Goal: Information Seeking & Learning: Check status

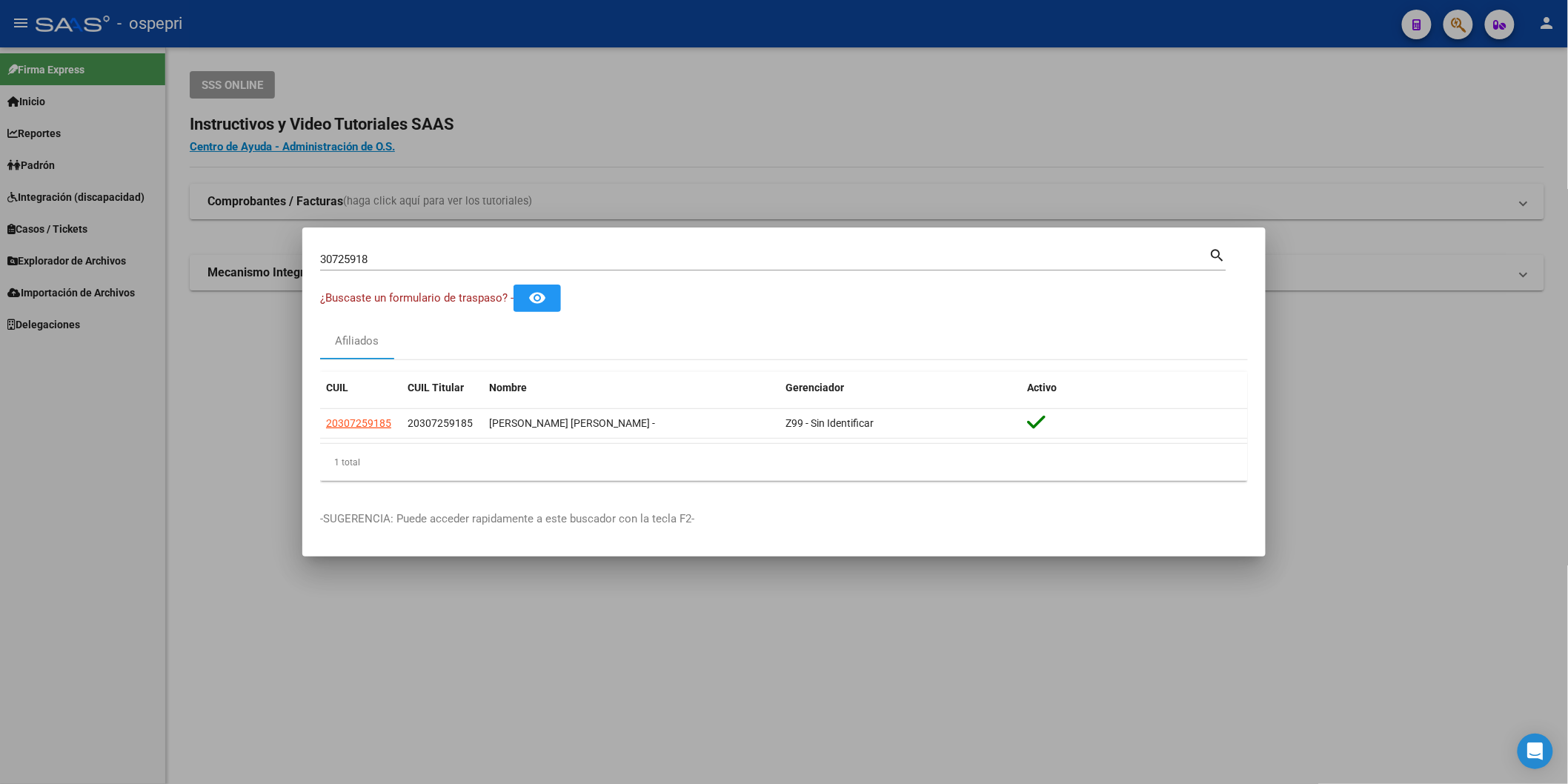
click at [636, 262] on input "30725918" at bounding box center [765, 259] width 889 height 13
paste input "9536425"
type input "39536425"
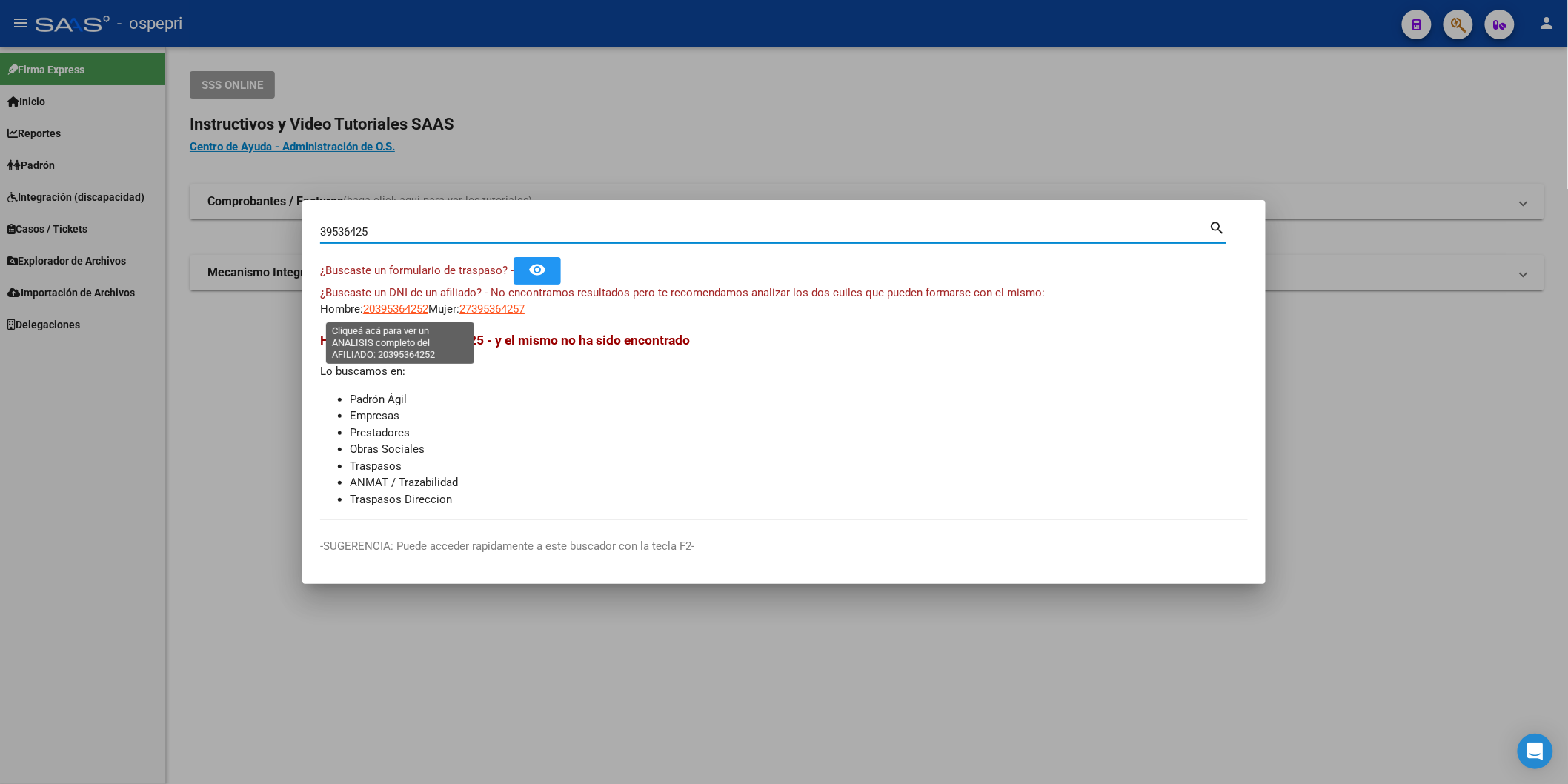
click at [387, 306] on span "20395364252" at bounding box center [396, 309] width 65 height 13
type textarea "20395364252"
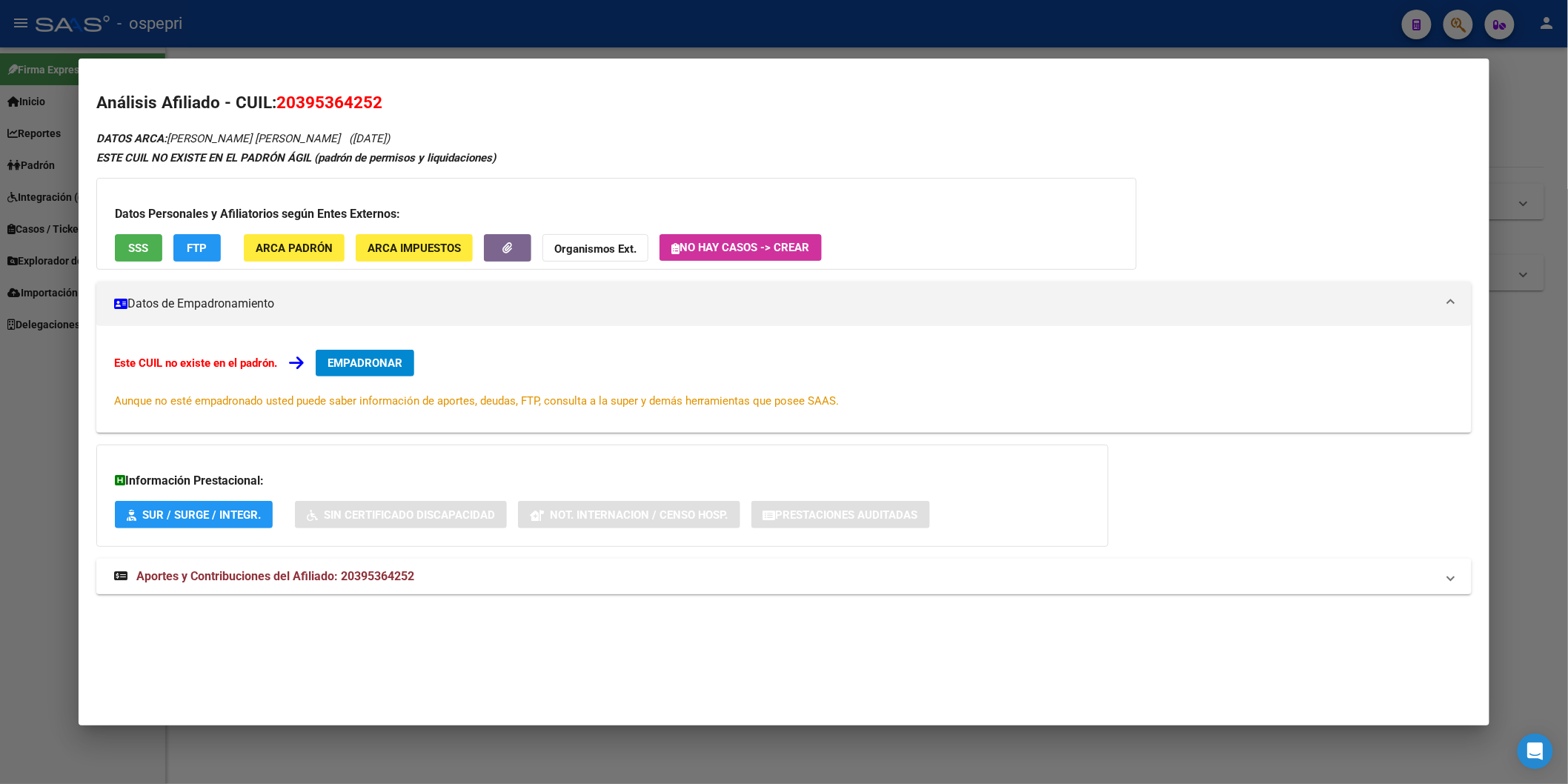
click at [352, 589] on mat-expansion-panel-header "Aportes y Contribuciones del Afiliado: 20395364252" at bounding box center [784, 576] width 1376 height 36
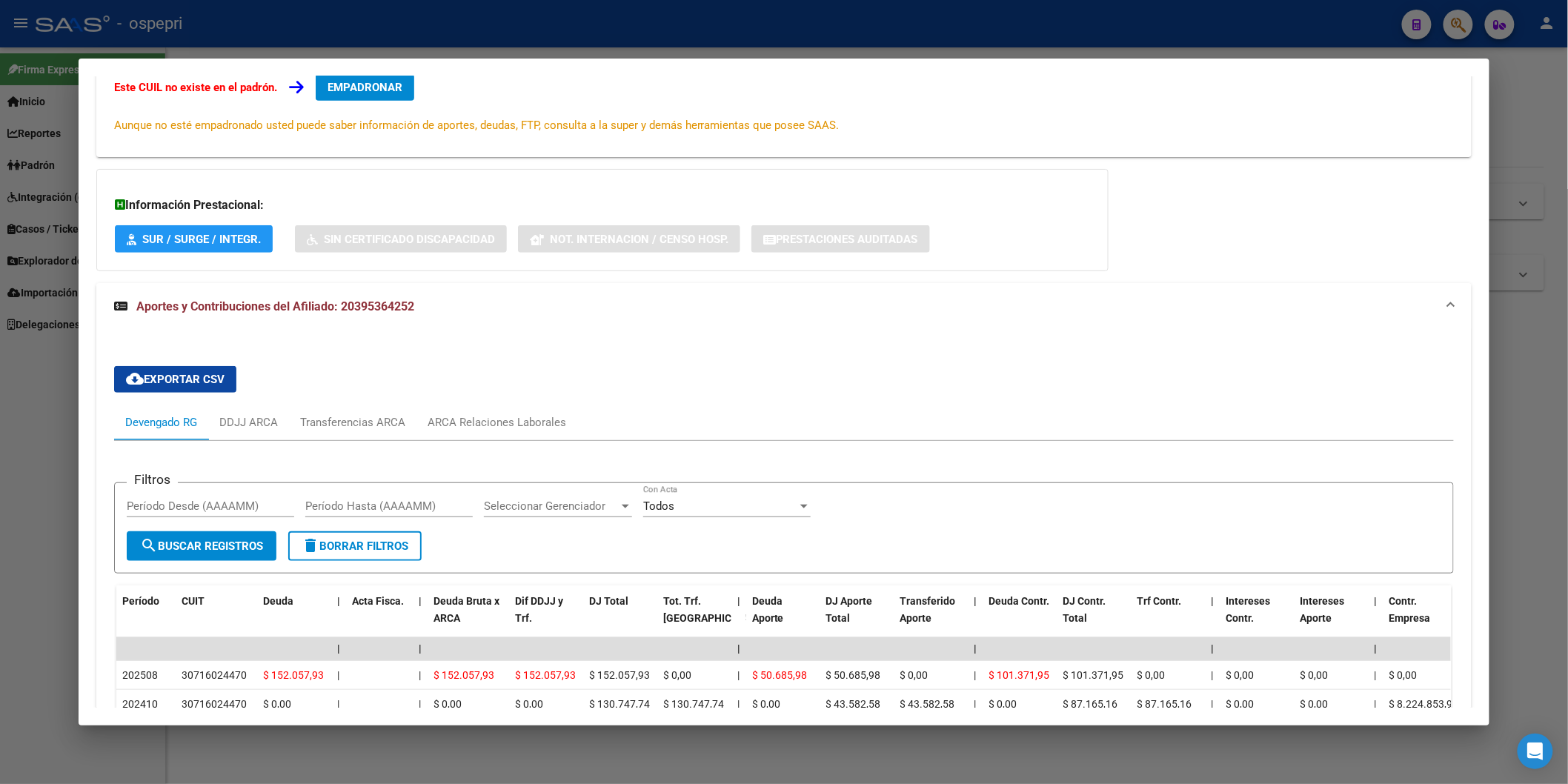
scroll to position [412, 0]
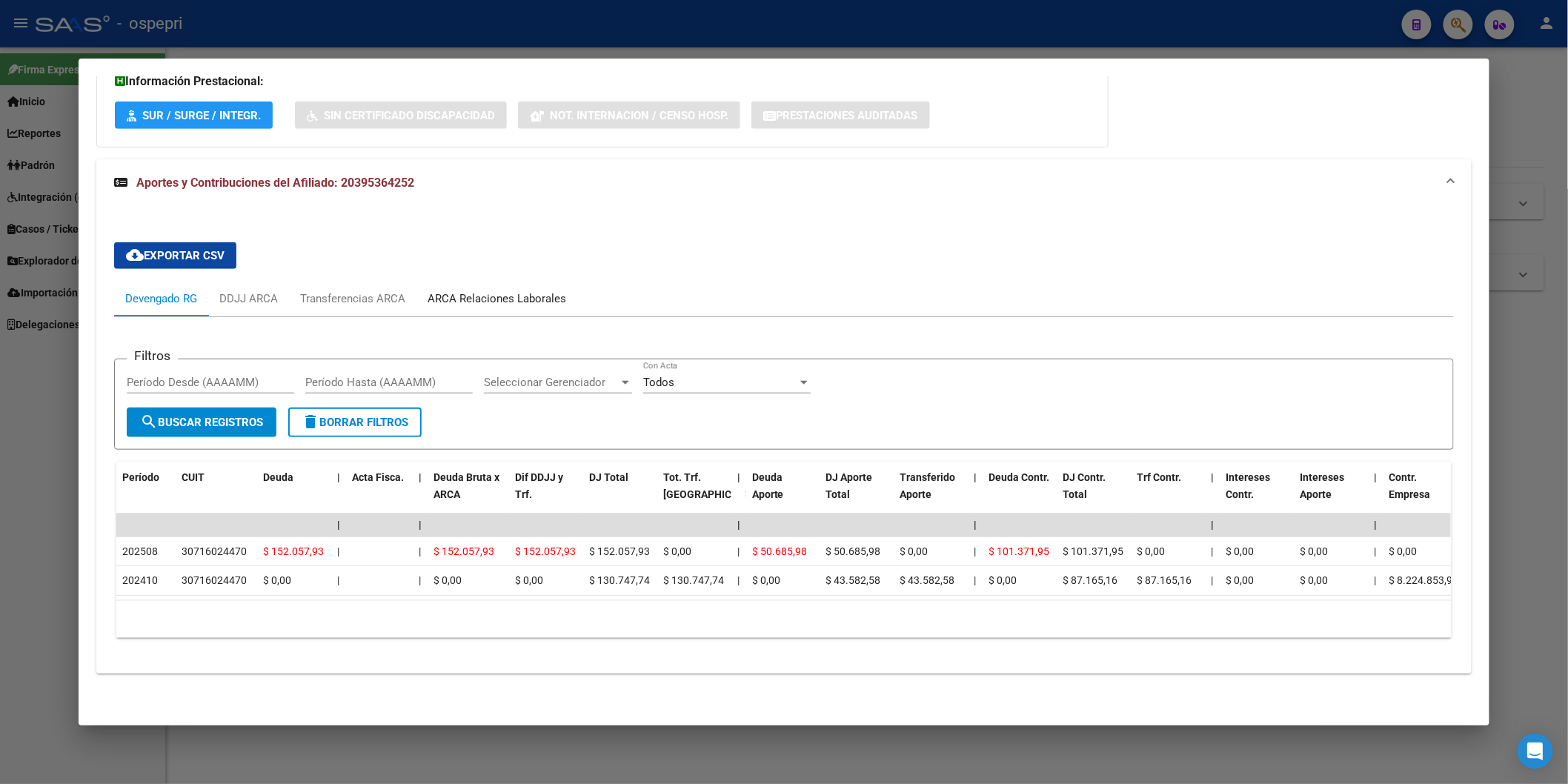
click at [509, 291] on div "ARCA Relaciones Laborales" at bounding box center [497, 299] width 138 height 17
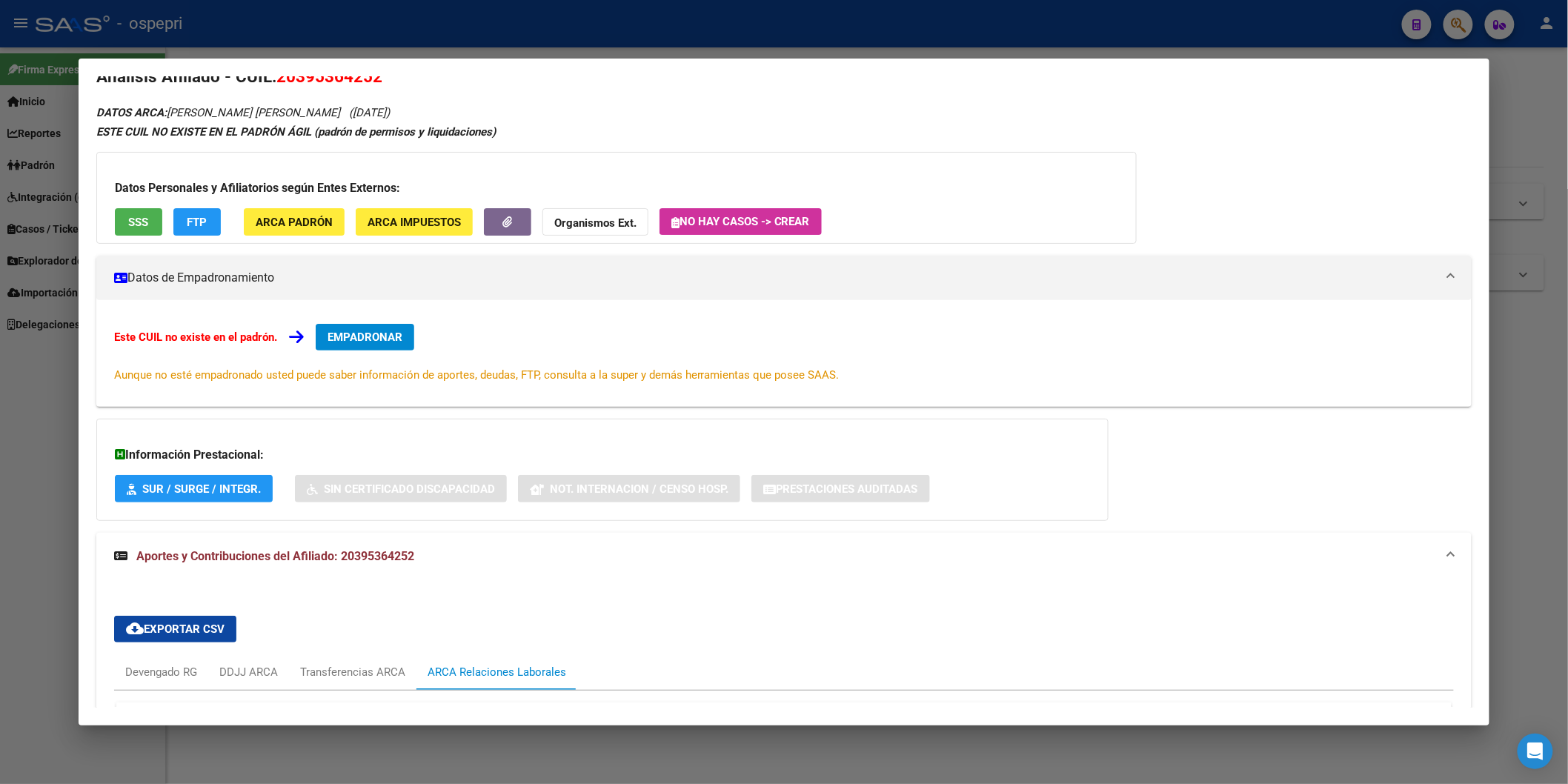
scroll to position [0, 0]
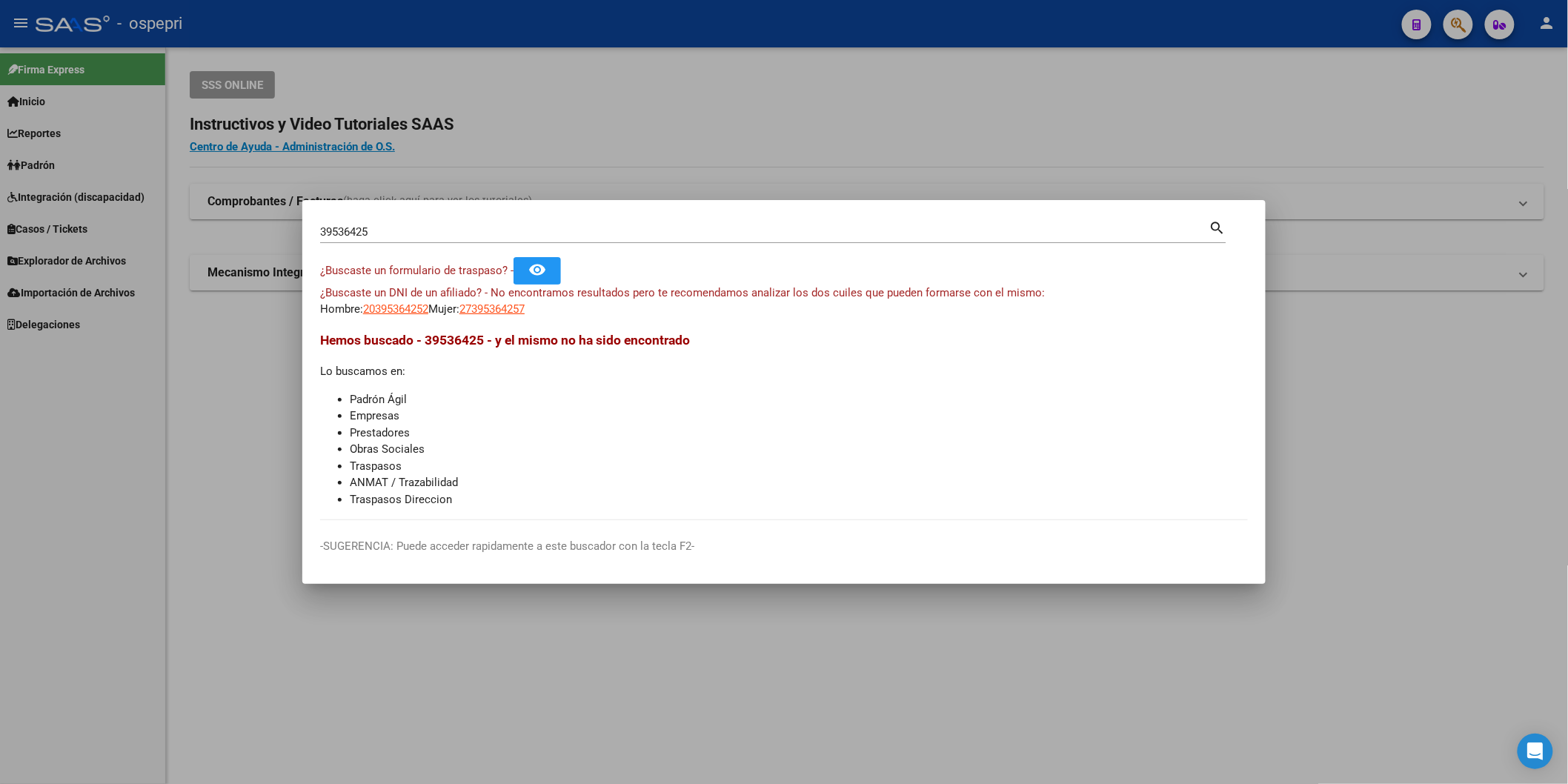
click at [398, 309] on span "20395364252" at bounding box center [396, 309] width 65 height 13
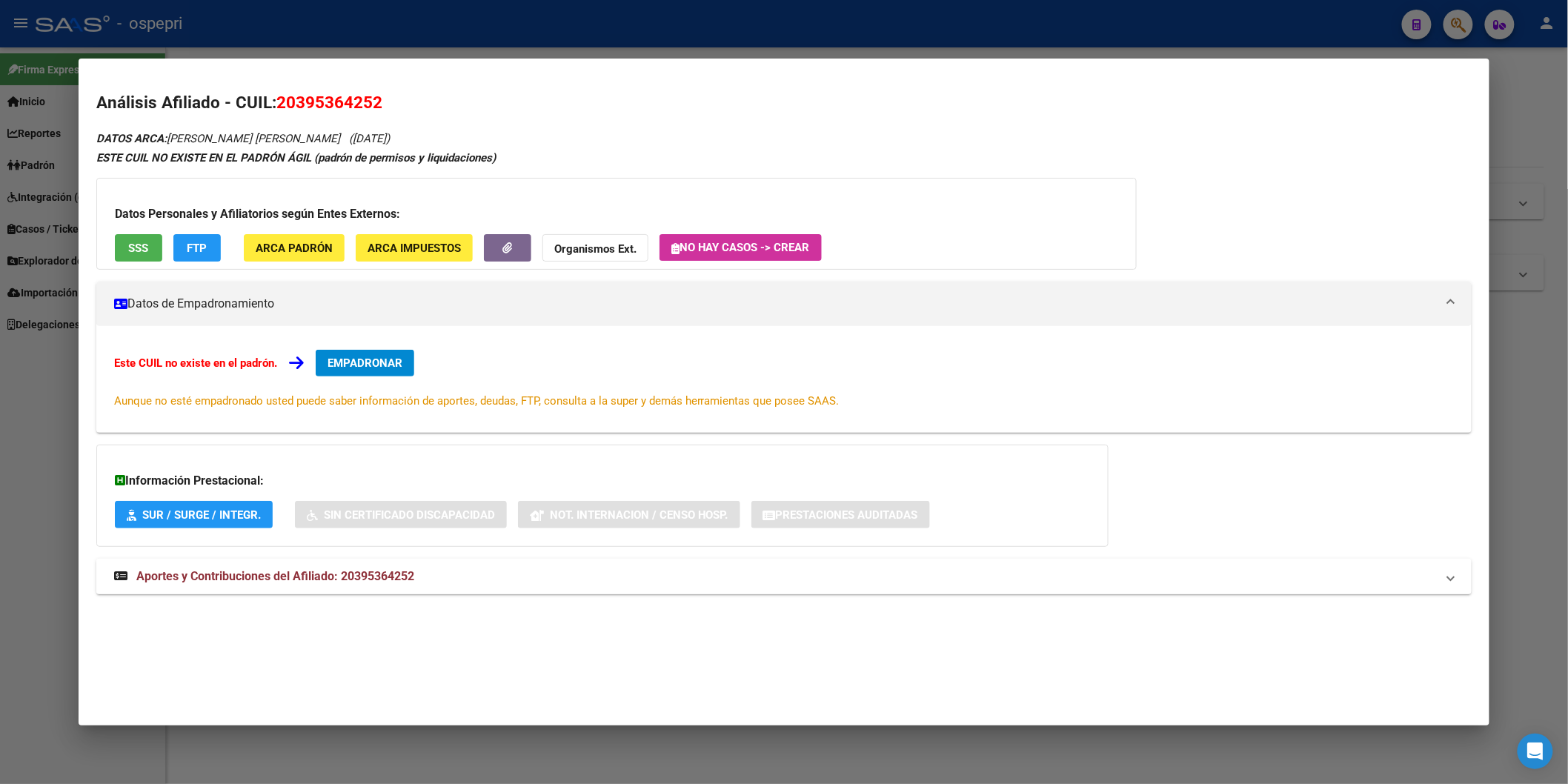
click at [386, 584] on strong "Aportes y Contribuciones del Afiliado: 20395364252" at bounding box center [264, 576] width 301 height 17
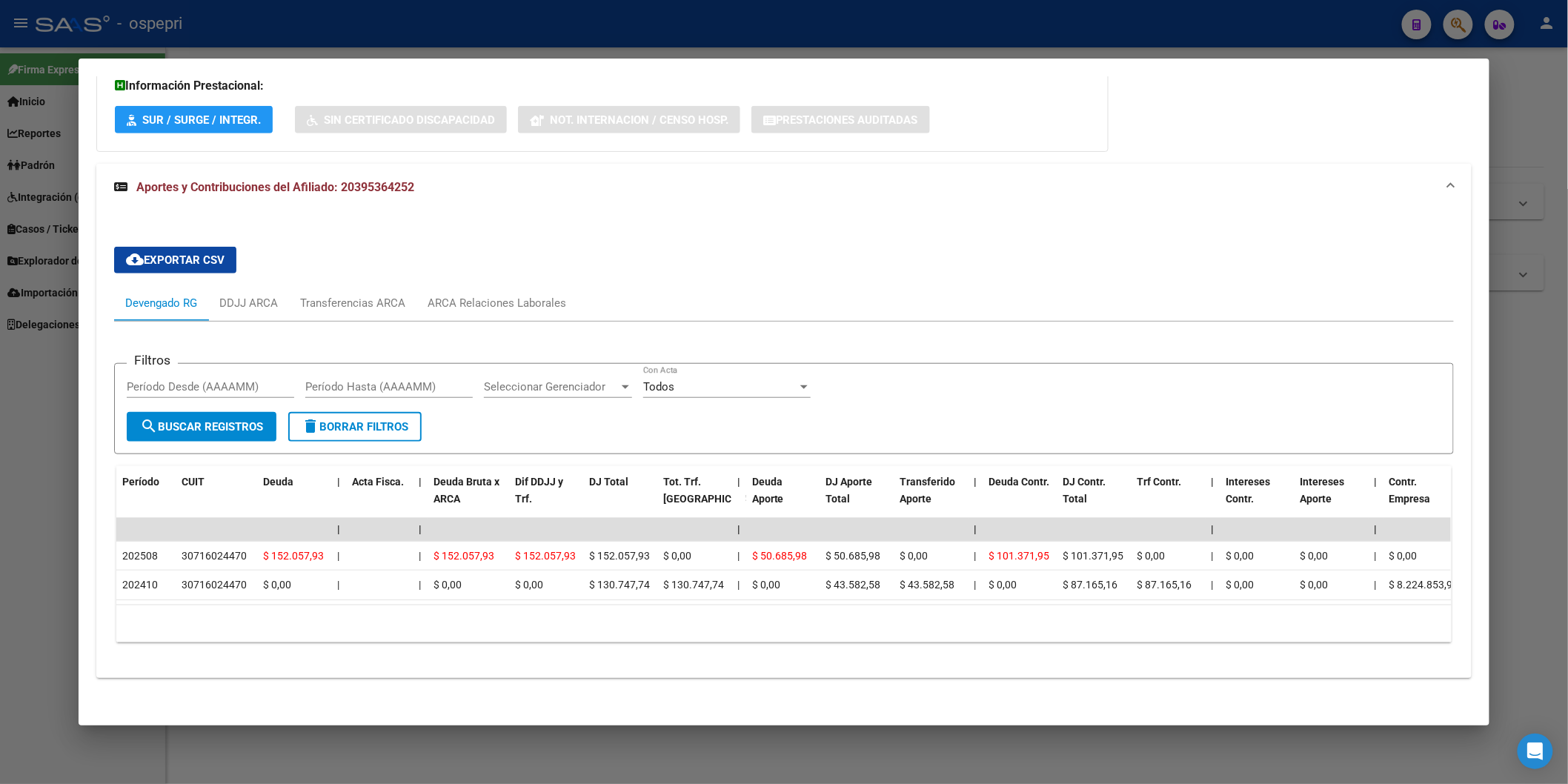
scroll to position [412, 0]
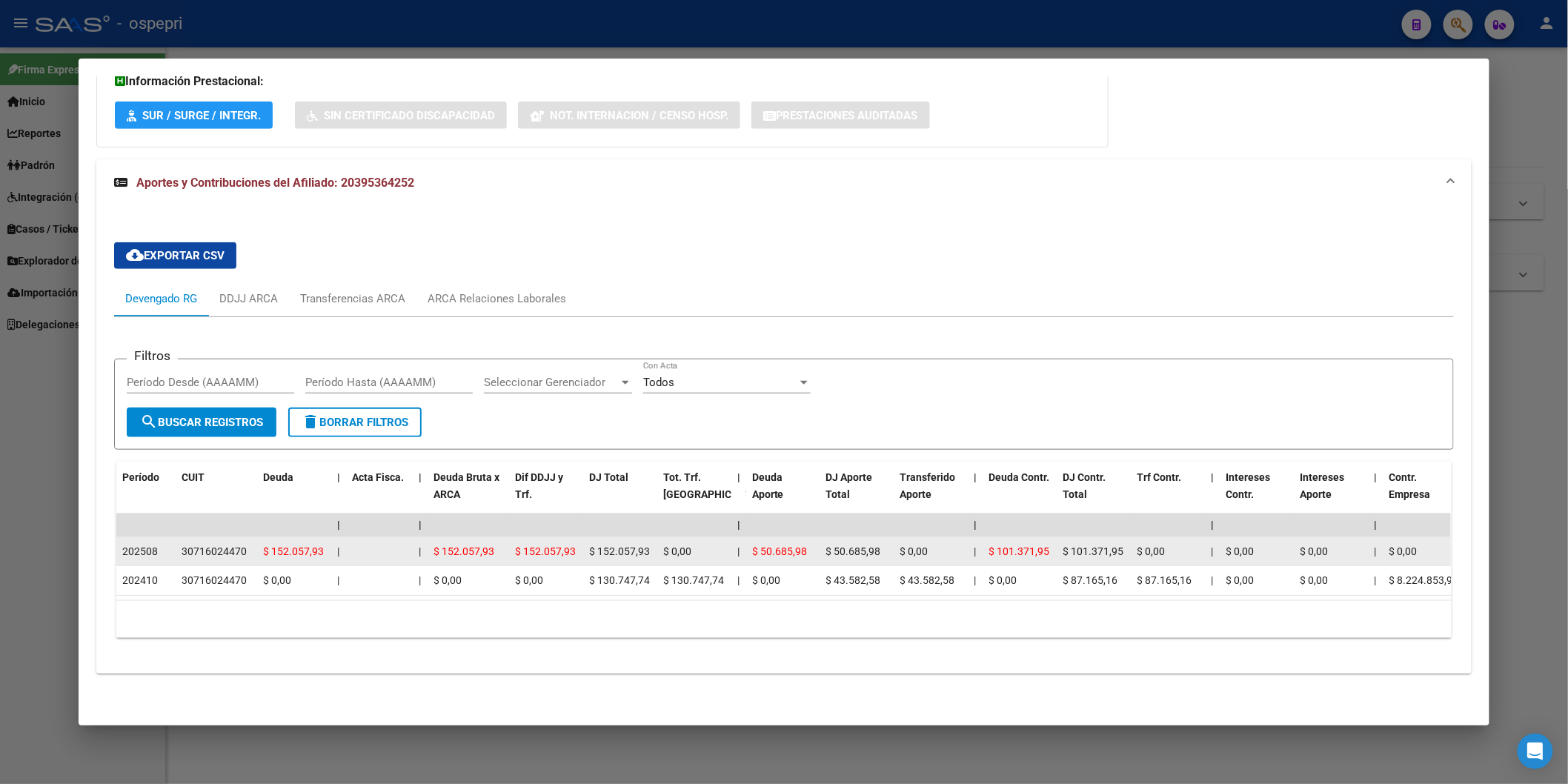
drag, startPoint x: 152, startPoint y: 539, endPoint x: 122, endPoint y: 538, distance: 30.0
click at [123, 543] on div "202508" at bounding box center [146, 551] width 47 height 17
click at [197, 537] on datatable-body-cell "30716024470" at bounding box center [216, 551] width 81 height 29
drag, startPoint x: 154, startPoint y: 536, endPoint x: 139, endPoint y: 536, distance: 15.0
click at [139, 543] on div "202508" at bounding box center [146, 551] width 47 height 17
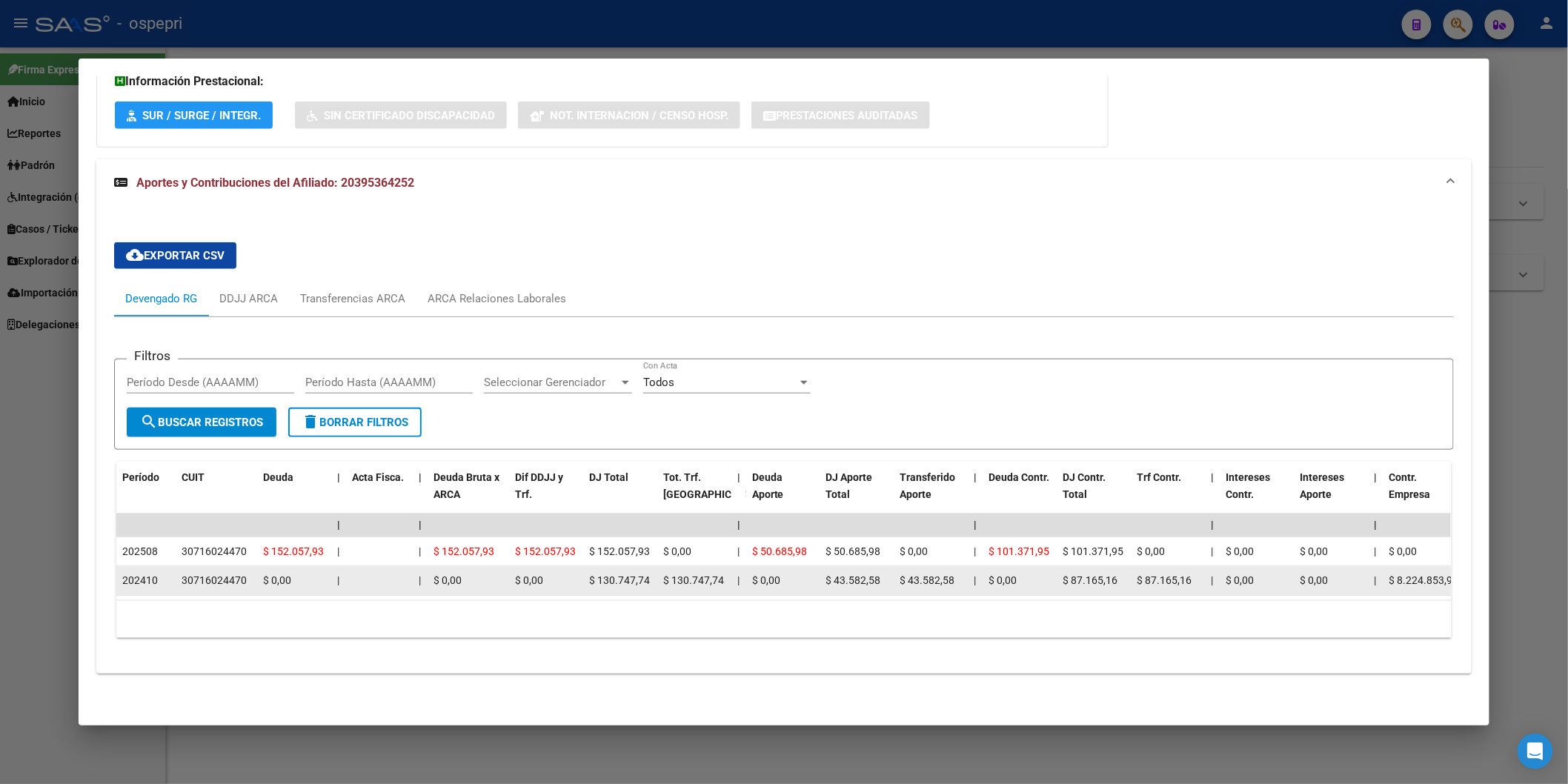
click at [176, 566] on datatable-body-cell "30716024470" at bounding box center [216, 580] width 81 height 29
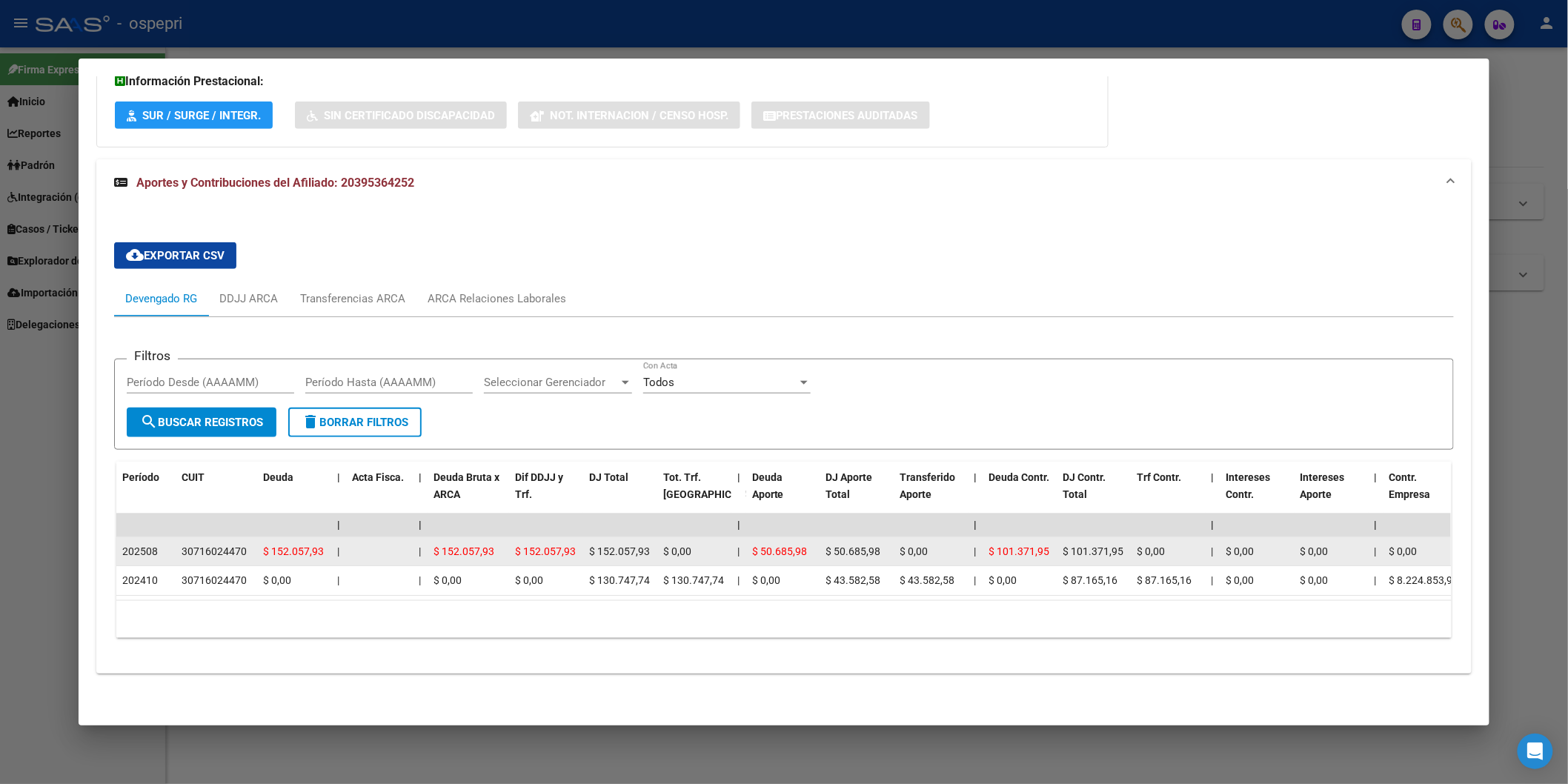
drag, startPoint x: 293, startPoint y: 534, endPoint x: 127, endPoint y: 539, distance: 166.1
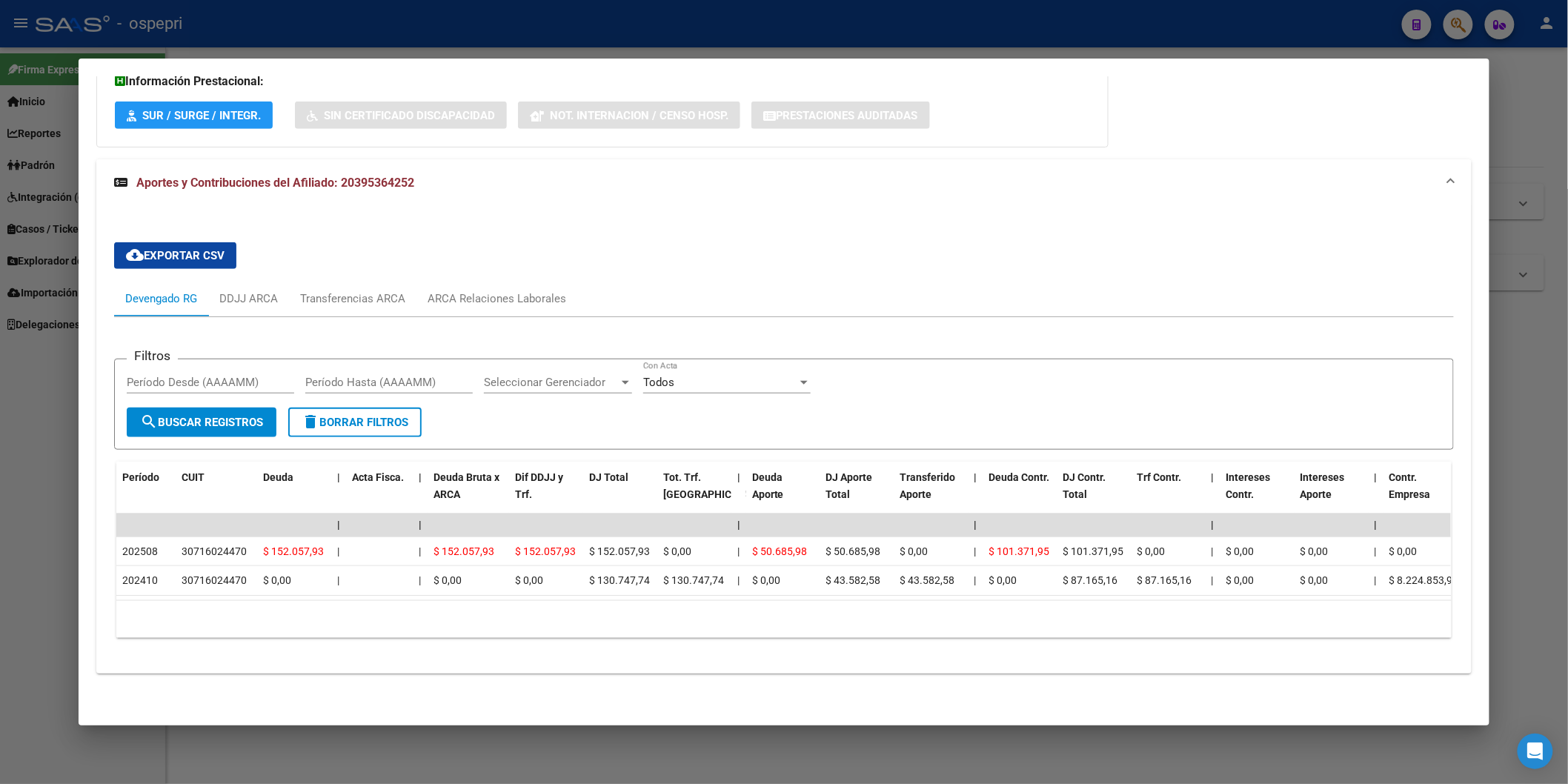
click at [811, 190] on mat-expansion-panel-header "Aportes y Contribuciones del Afiliado: 20395364252" at bounding box center [784, 182] width 1376 height 47
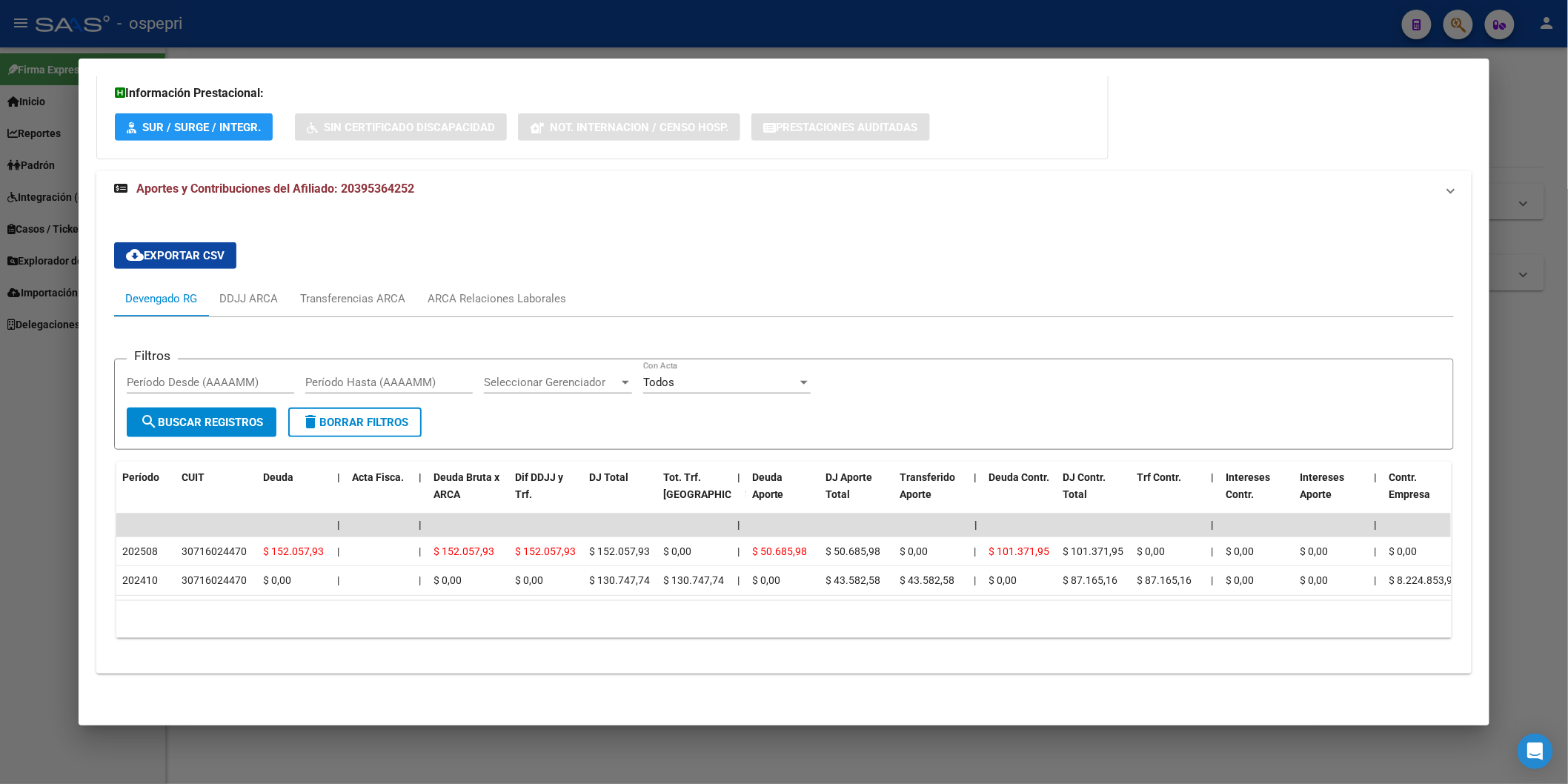
scroll to position [0, 0]
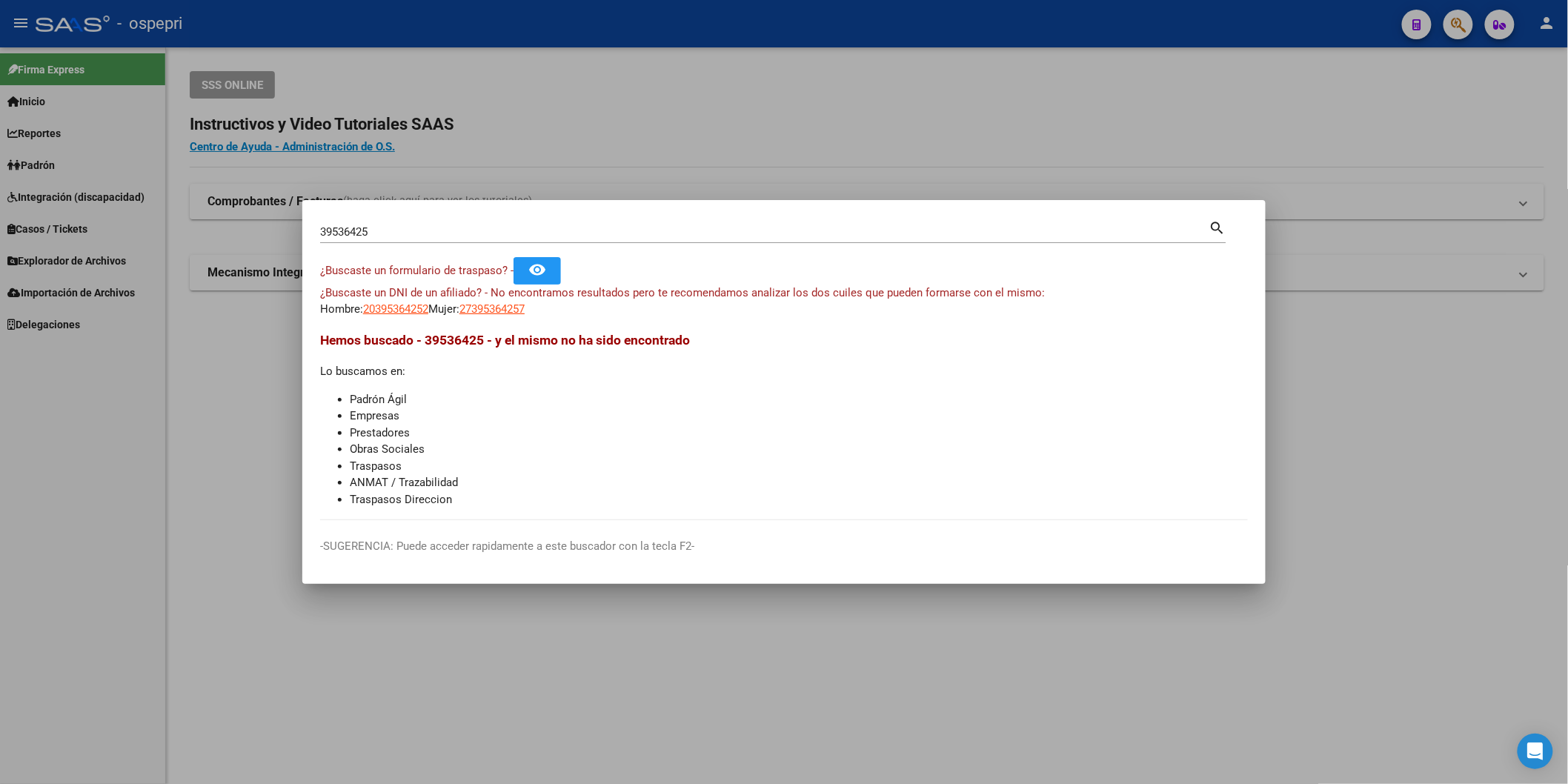
click at [875, 230] on input "39536425" at bounding box center [765, 232] width 889 height 13
paste input "43703442"
type input "43703442"
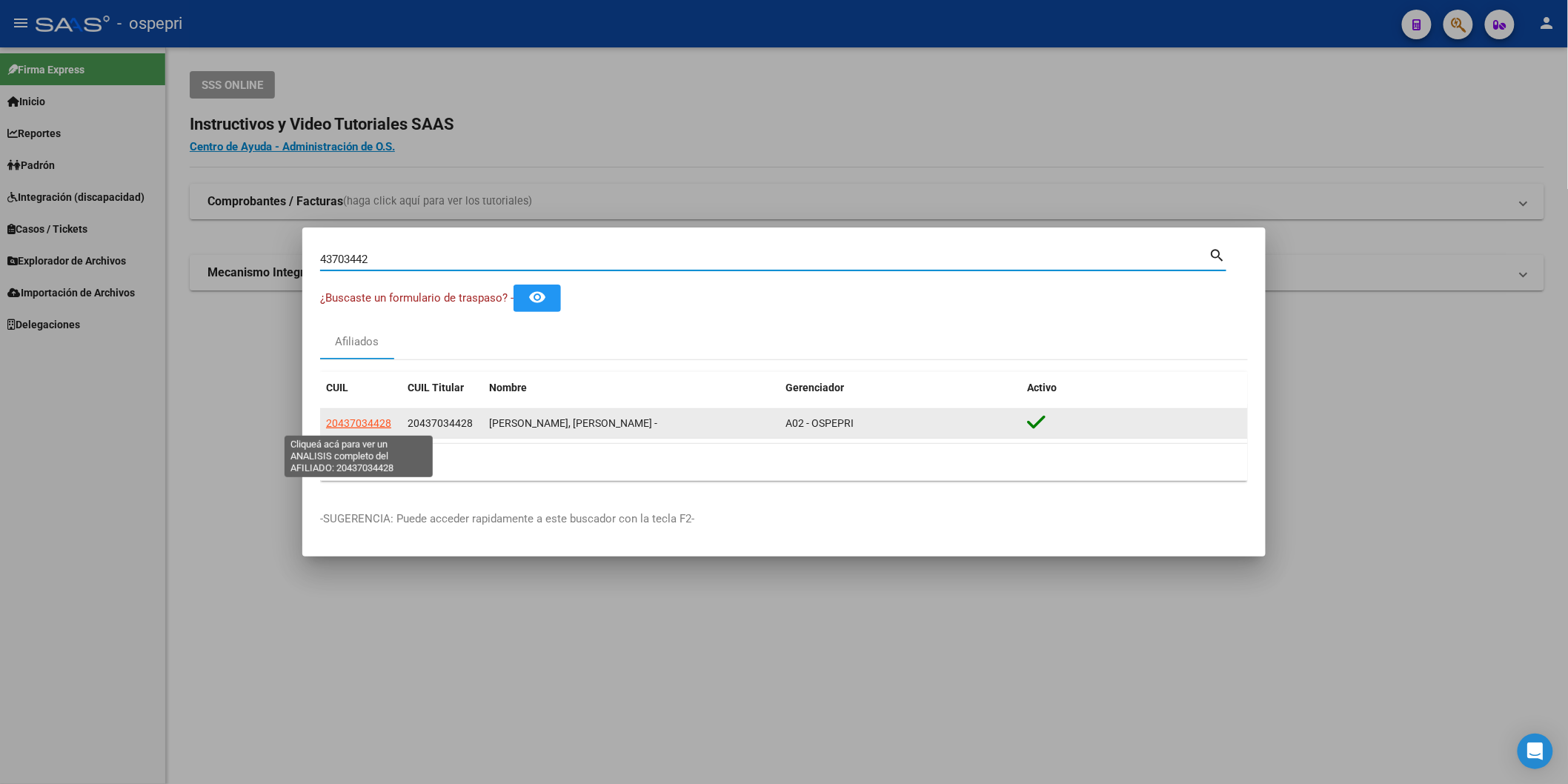
click at [368, 421] on span "20437034428" at bounding box center [358, 423] width 65 height 12
type textarea "20437034428"
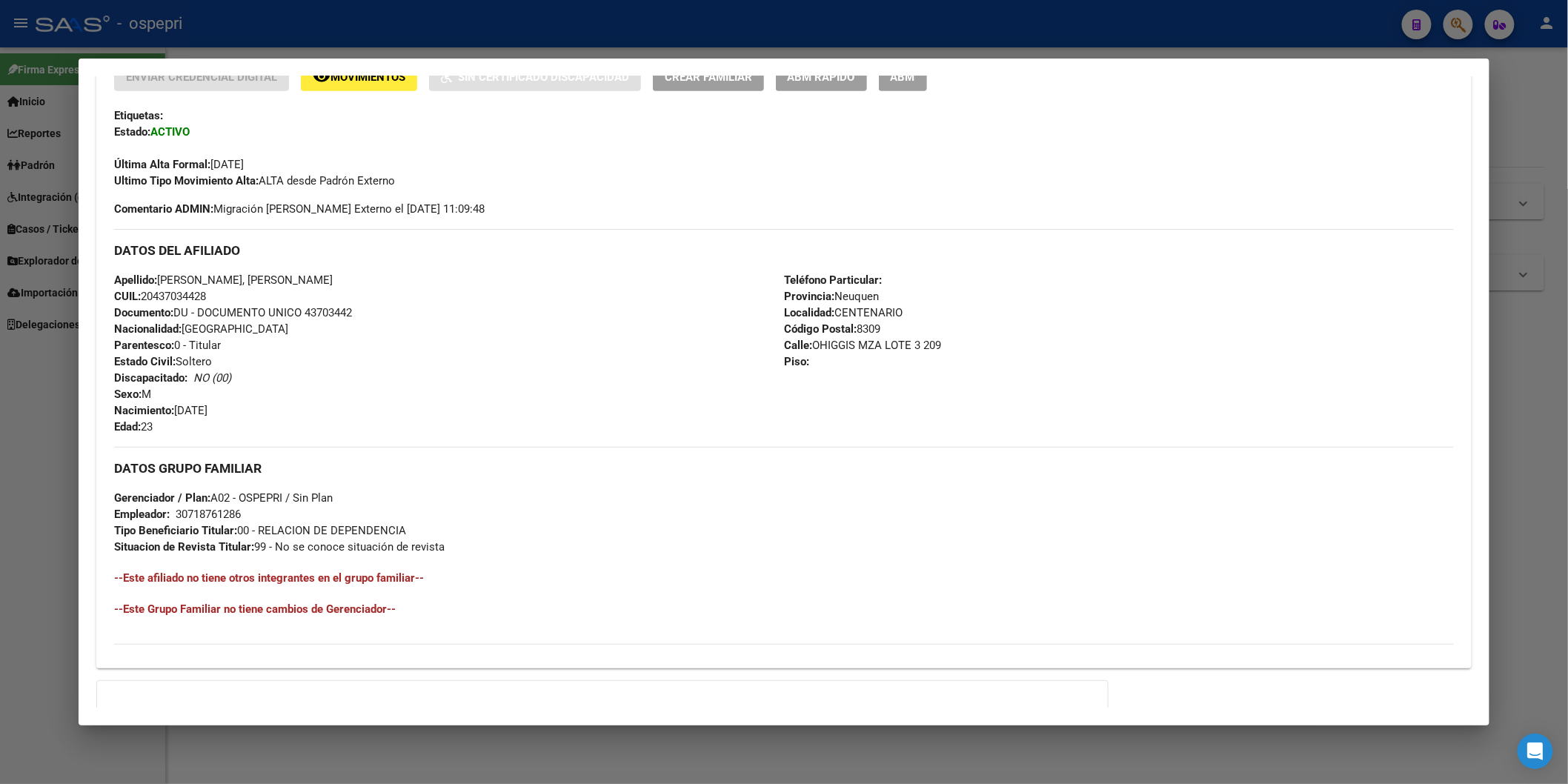
scroll to position [495, 0]
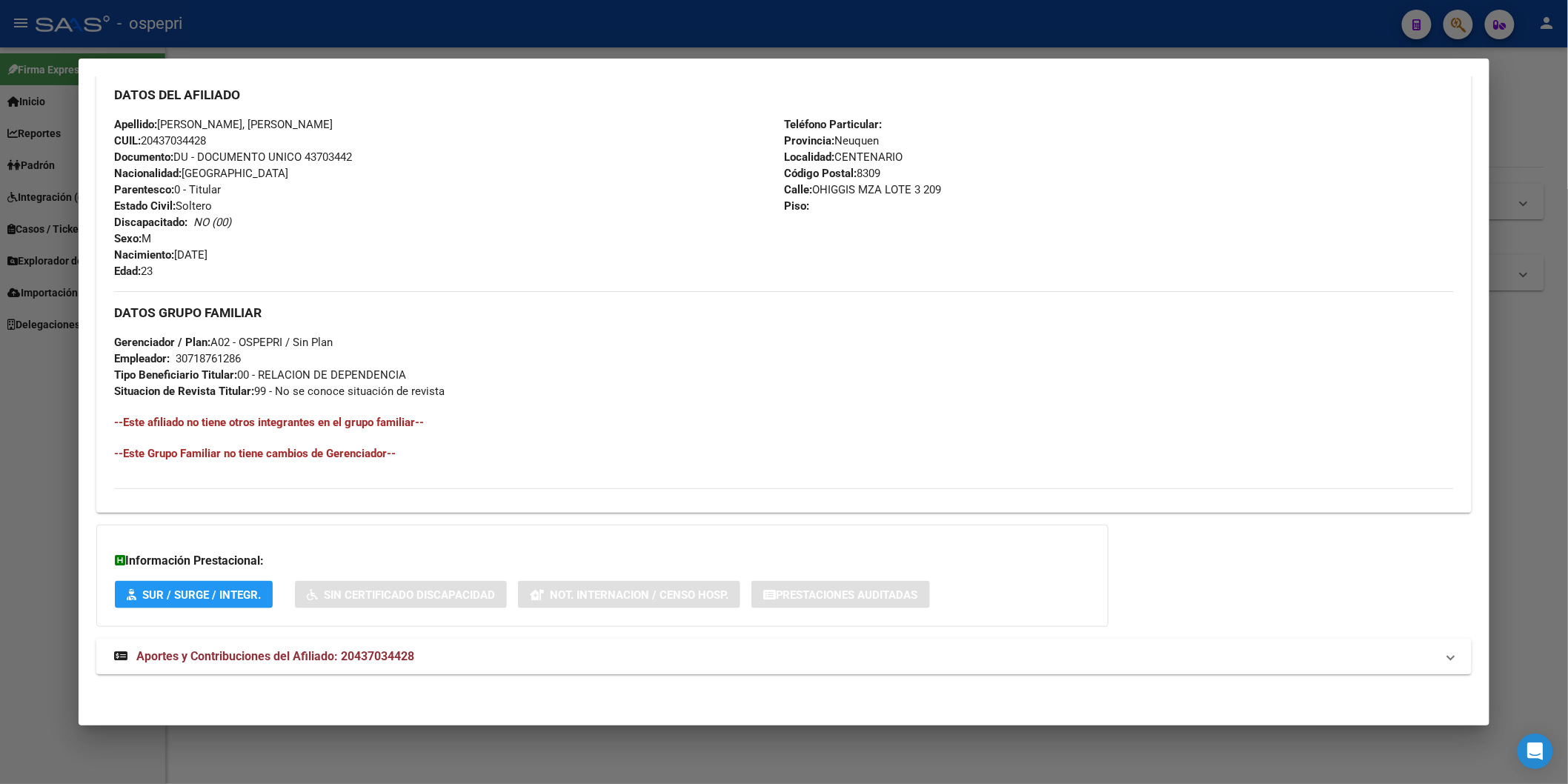
click at [382, 649] on span "Aportes y Contribuciones del Afiliado: 20437034428" at bounding box center [276, 656] width 278 height 14
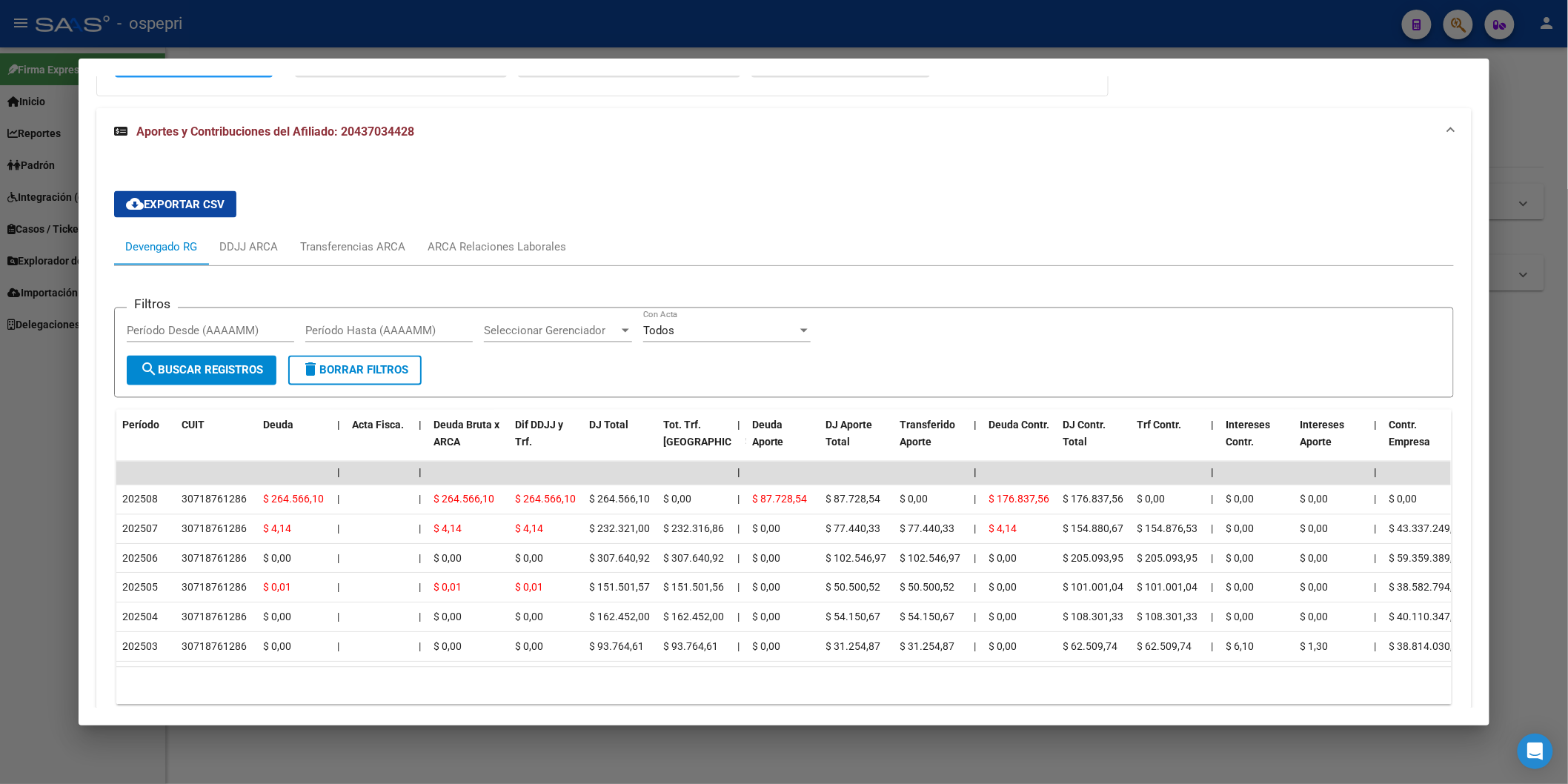
scroll to position [1109, 0]
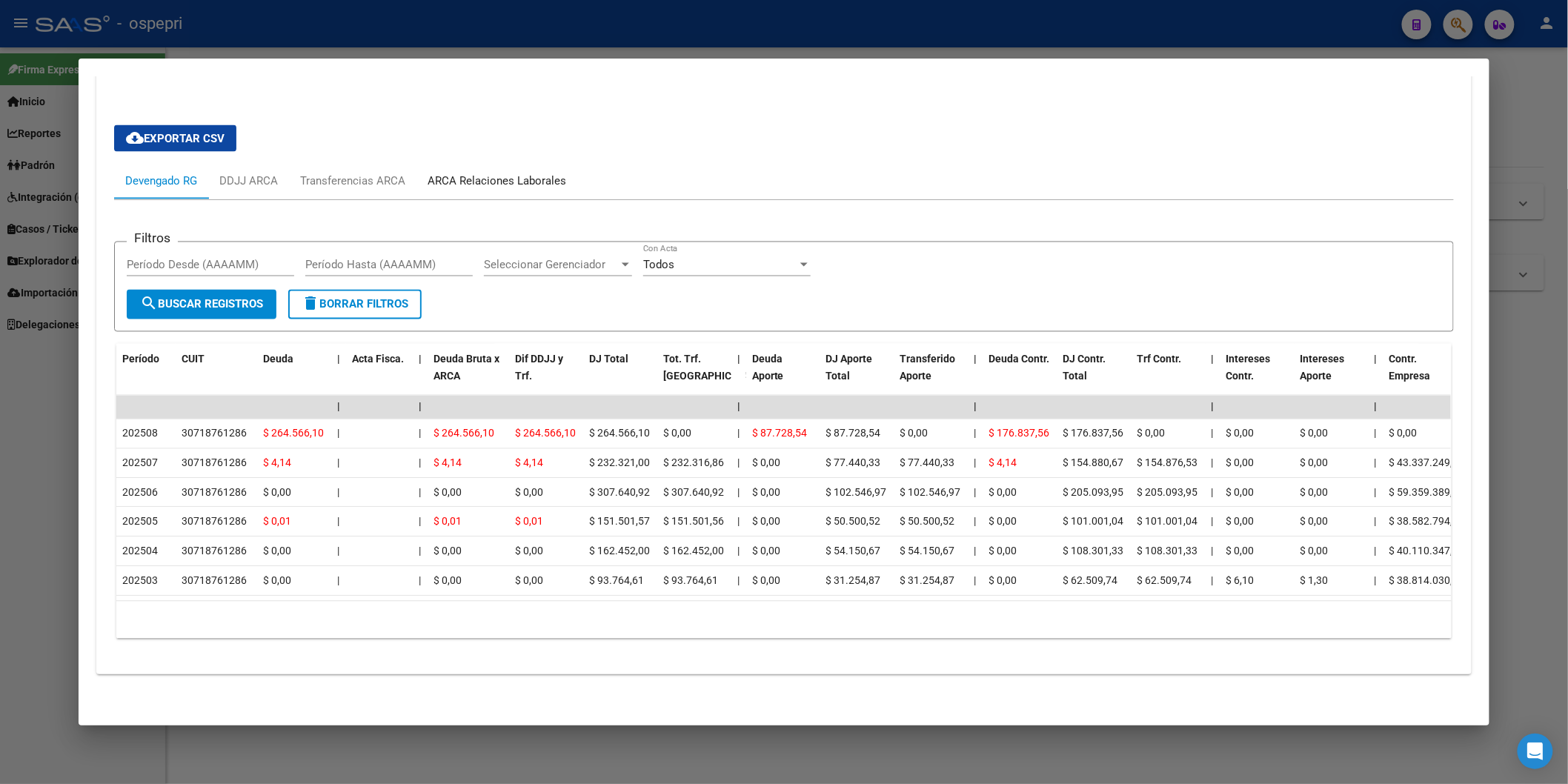
click at [506, 174] on div "ARCA Relaciones Laborales" at bounding box center [497, 182] width 138 height 17
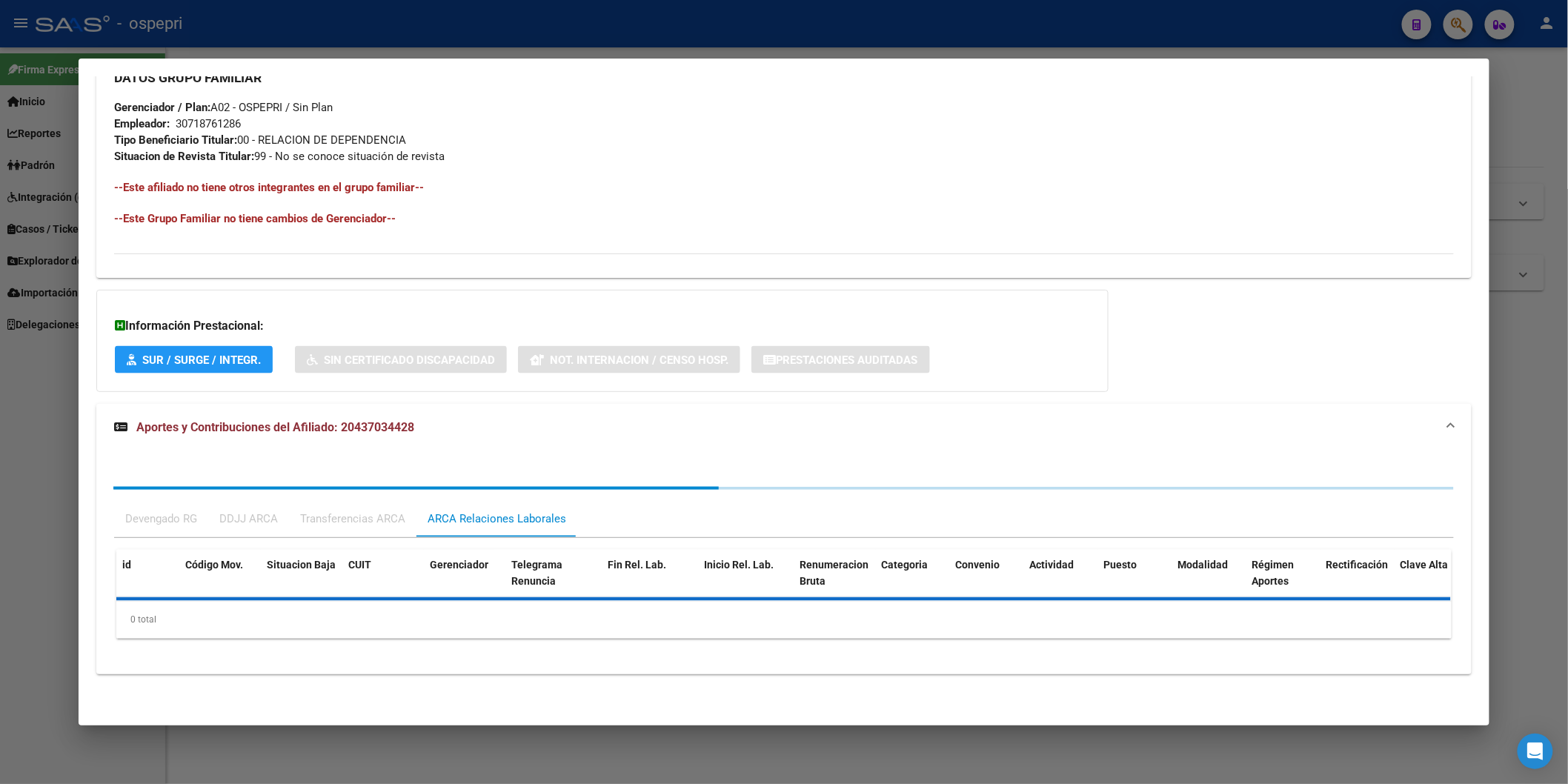
scroll to position [878, 0]
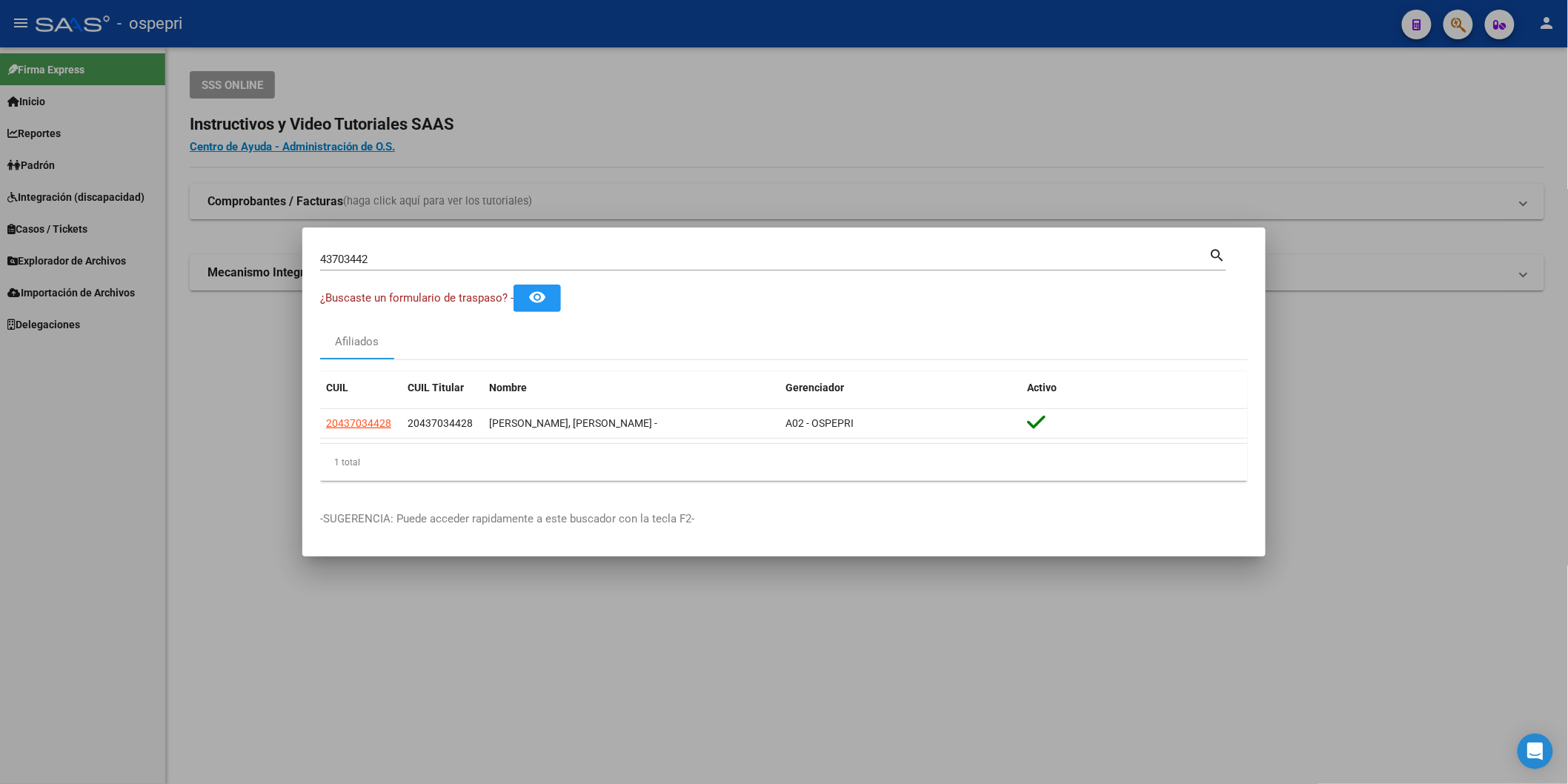
click at [746, 267] on div "43703442 Buscar (apellido, dni, [PERSON_NAME], [PERSON_NAME], cuit, obra social)" at bounding box center [765, 259] width 889 height 22
click at [743, 262] on input "43703442" at bounding box center [765, 259] width 889 height 13
paste input "35355338"
type input "35355338"
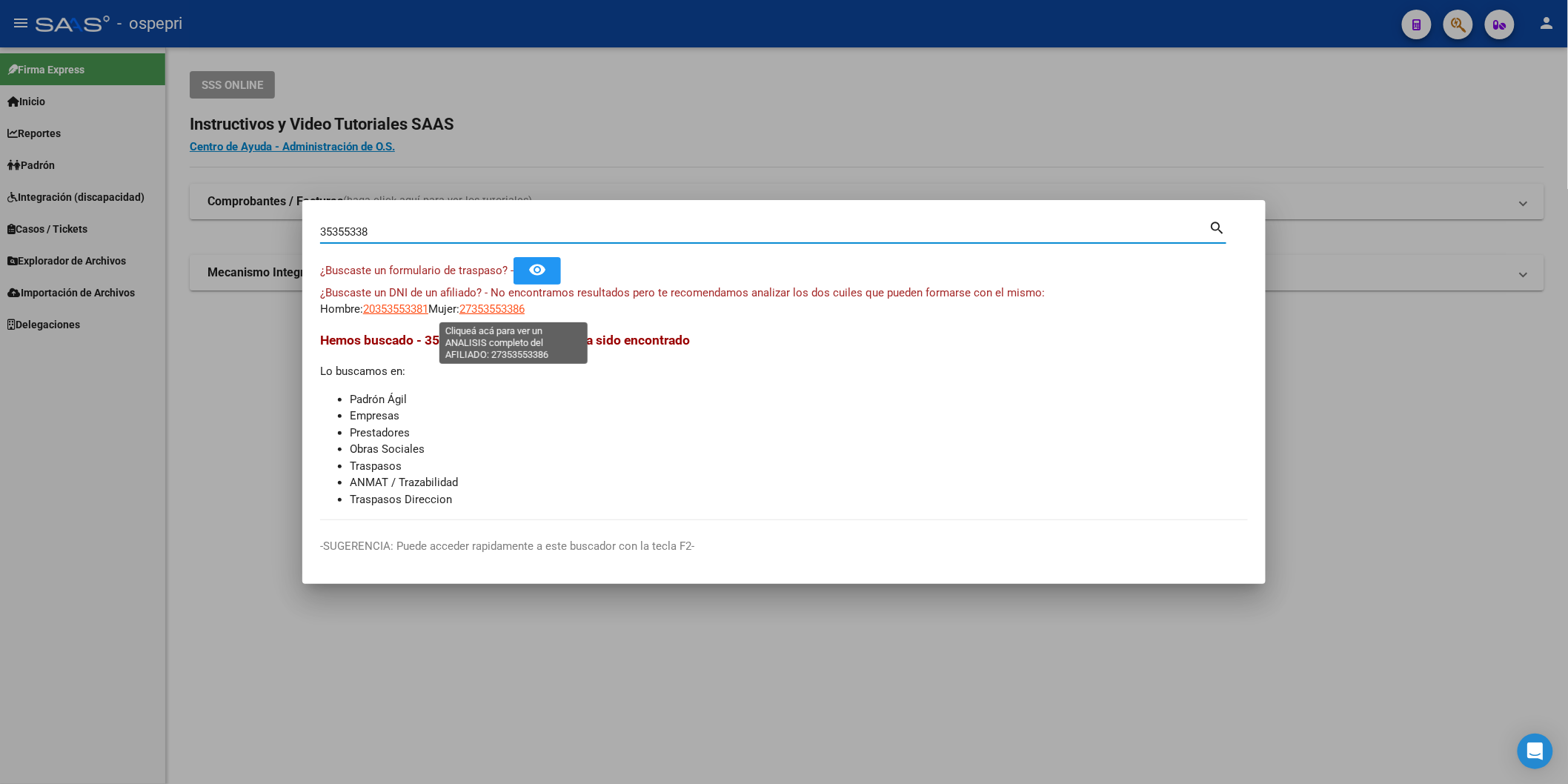
click at [494, 305] on span "27353553386" at bounding box center [492, 309] width 65 height 13
type textarea "27353553386"
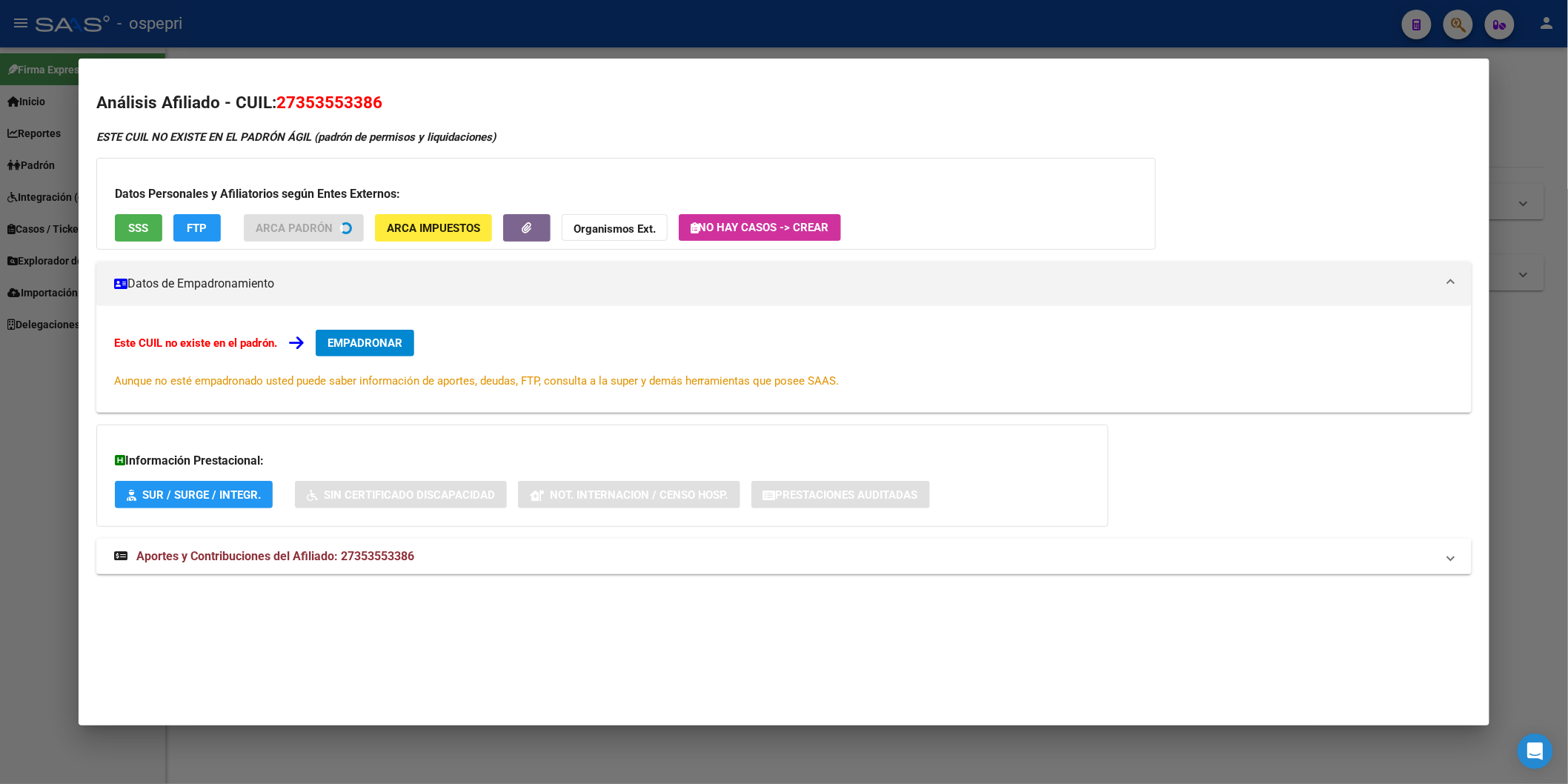
click at [400, 585] on div "ESTE CUIL NO EXISTE EN EL [PERSON_NAME] ÁGIL ([PERSON_NAME] de permisos y liqui…" at bounding box center [784, 360] width 1376 height 462
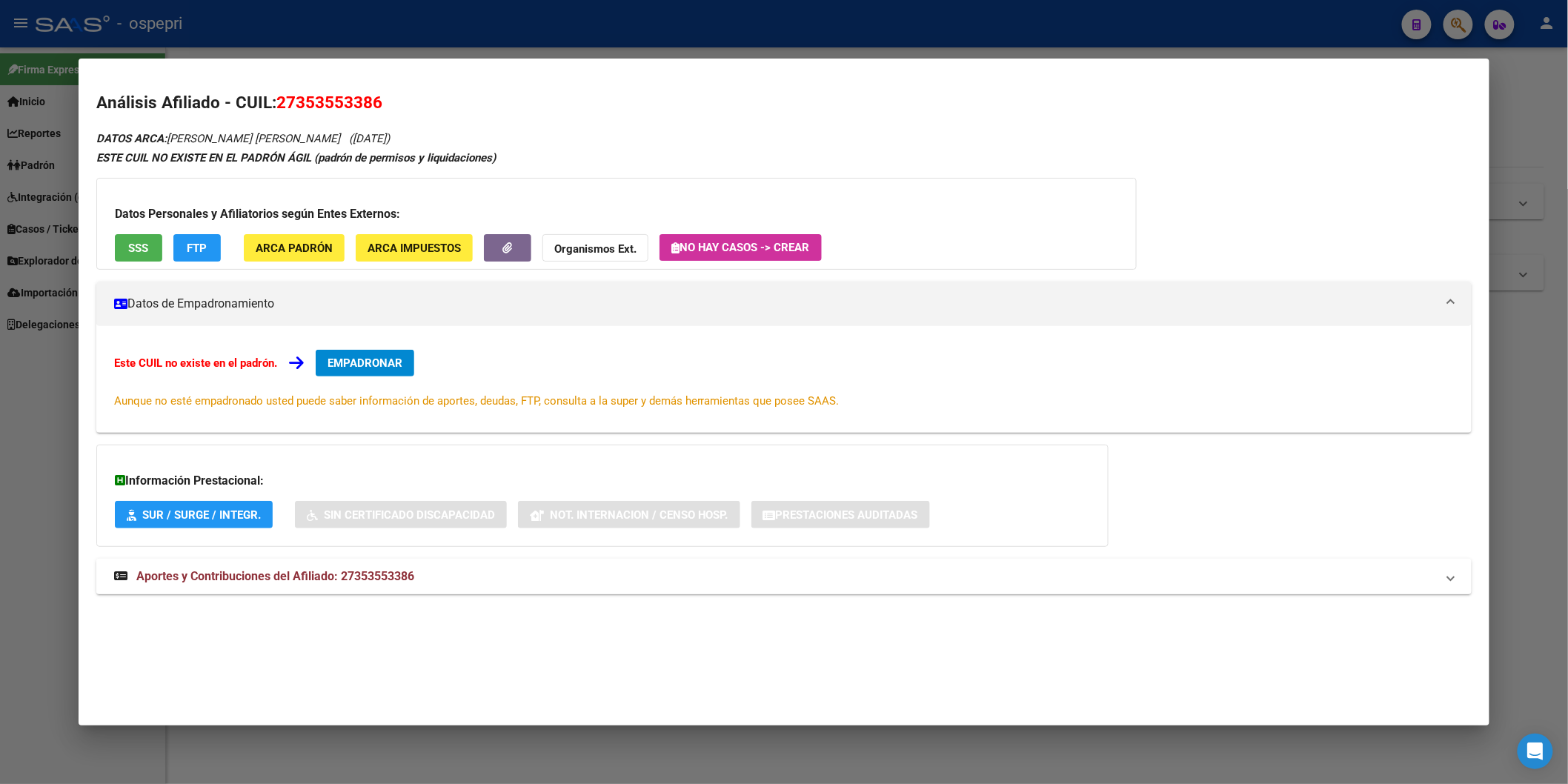
click at [403, 576] on span "Aportes y Contribuciones del Afiliado: 27353553386" at bounding box center [276, 576] width 278 height 14
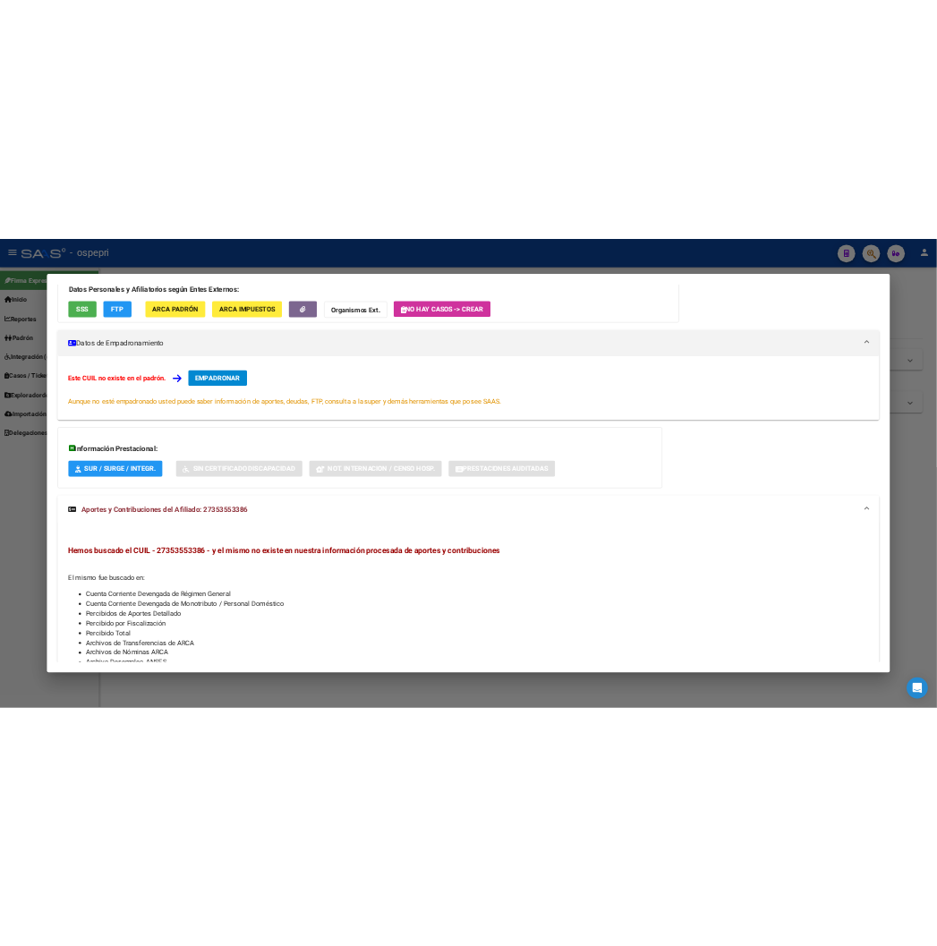
scroll to position [0, 0]
